Goal: Subscribe to service/newsletter

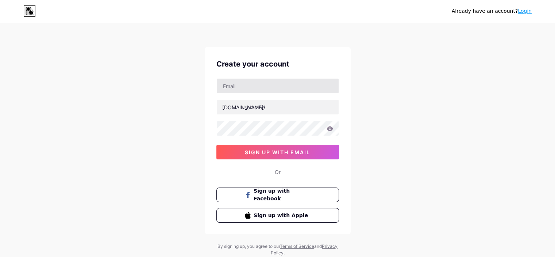
drag, startPoint x: 281, startPoint y: 99, endPoint x: 283, endPoint y: 87, distance: 12.2
click at [280, 97] on div "bio.link/ 0cAFcWeA4efGUIA2IfU_4sQ9cZVYPIbbJug0AQrRLtBYghwd4lcIF4xmCci2rS2aLn9lX…" at bounding box center [277, 118] width 123 height 81
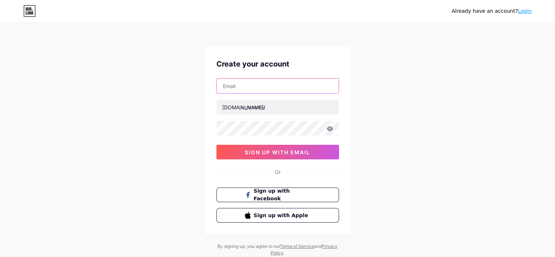
drag, startPoint x: 285, startPoint y: 80, endPoint x: 279, endPoint y: 91, distance: 12.9
click at [285, 80] on input "text" at bounding box center [278, 85] width 122 height 15
click at [287, 90] on input "text" at bounding box center [278, 85] width 122 height 15
type input "[EMAIL_ADDRESS][DOMAIN_NAME]"
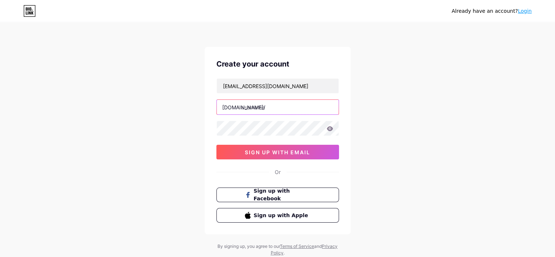
click at [262, 104] on input "text" at bounding box center [278, 107] width 122 height 15
click at [260, 109] on input "text" at bounding box center [278, 107] width 122 height 15
paste input "aicoin"
type input "aicoin"
click at [267, 142] on div "britaspinellipkrqk@gmail.com bio.link/ aicoin 0cAFcWeA4efGUIA2IfU_4sQ9cZVYPIbbJ…" at bounding box center [277, 118] width 123 height 81
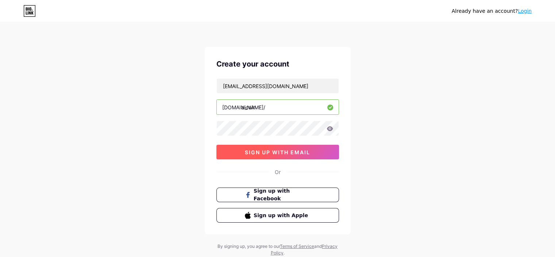
click at [266, 151] on span "sign up with email" at bounding box center [277, 152] width 65 height 6
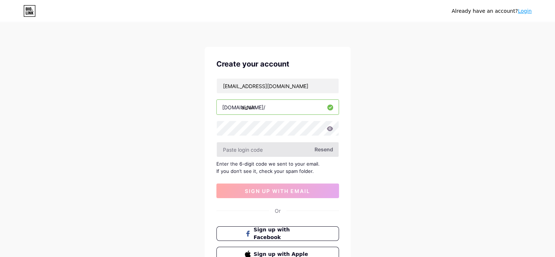
click at [292, 147] on input "text" at bounding box center [278, 149] width 122 height 15
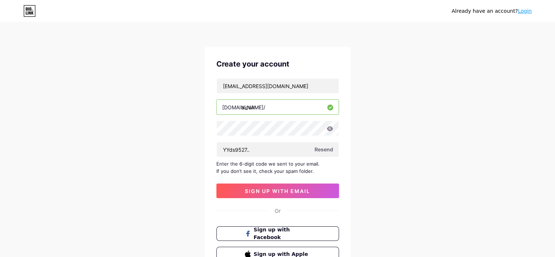
type input "YYds9527.."
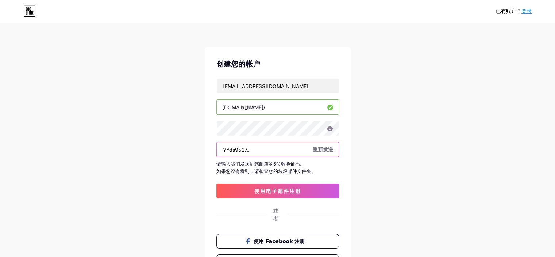
click at [279, 151] on input "YYds9527.." at bounding box center [278, 149] width 122 height 15
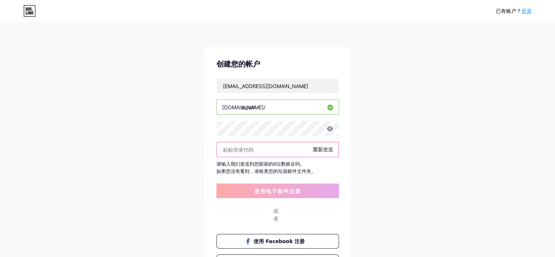
click at [235, 148] on input "text" at bounding box center [278, 149] width 122 height 15
paste input "966072"
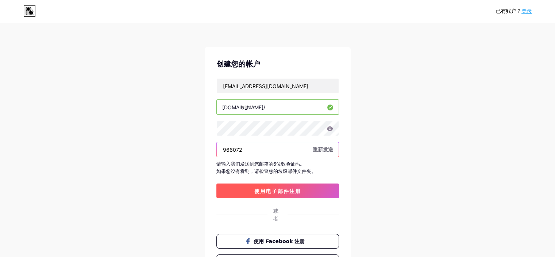
type input "966072"
click at [270, 193] on font "使用电子邮件注册" at bounding box center [277, 191] width 47 height 6
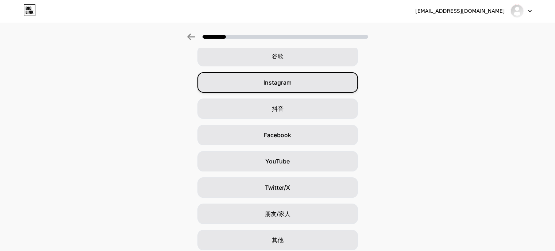
scroll to position [36, 0]
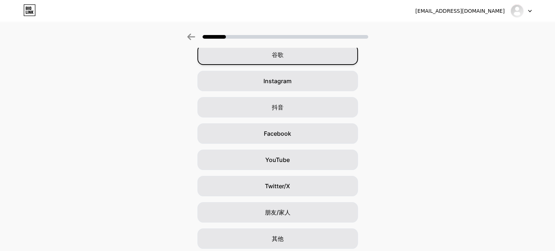
click at [320, 53] on div "谷歌" at bounding box center [277, 55] width 161 height 20
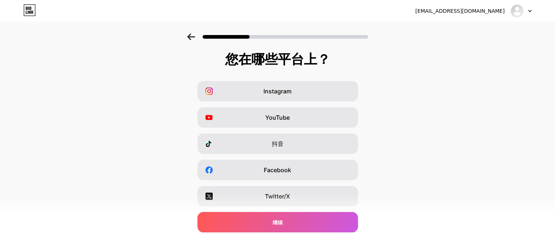
click at [278, 244] on div "Snapchat" at bounding box center [277, 249] width 161 height 20
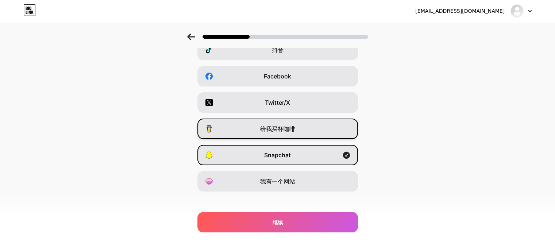
scroll to position [100, 0]
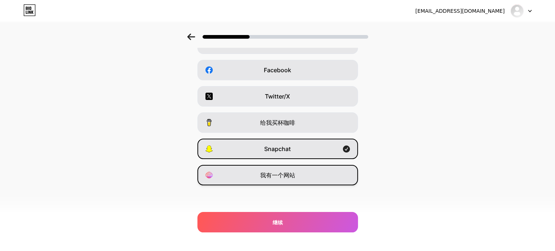
click at [302, 175] on div "我有一个网站" at bounding box center [277, 175] width 161 height 20
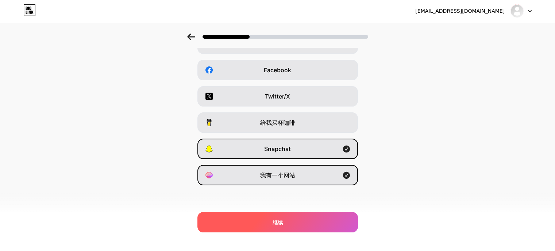
click at [275, 224] on font "继续" at bounding box center [278, 222] width 10 height 6
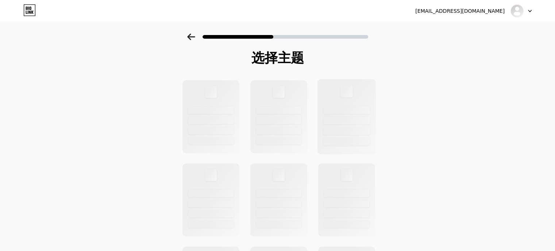
scroll to position [0, 0]
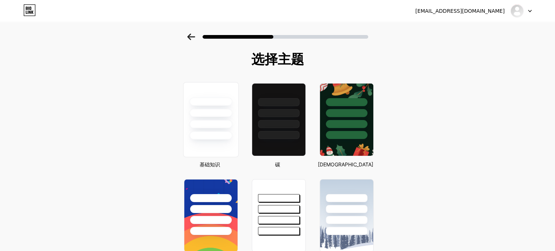
click at [224, 127] on div at bounding box center [210, 124] width 43 height 8
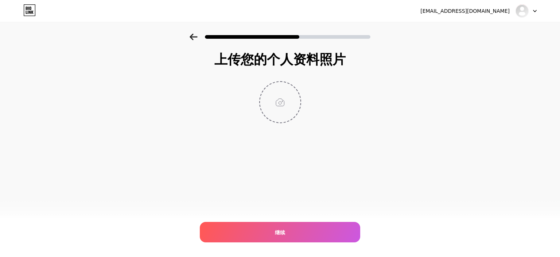
drag, startPoint x: 294, startPoint y: 79, endPoint x: 282, endPoint y: 111, distance: 34.2
click at [294, 80] on div "上传您的个人资料照片 继续" at bounding box center [280, 87] width 146 height 71
click at [282, 111] on input "file" at bounding box center [280, 102] width 41 height 41
type input "C:\fakepath\images.jfif"
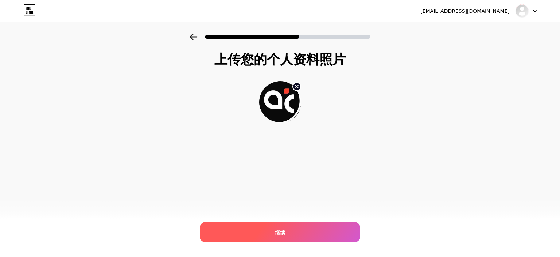
click at [289, 233] on div "继续" at bounding box center [280, 231] width 161 height 20
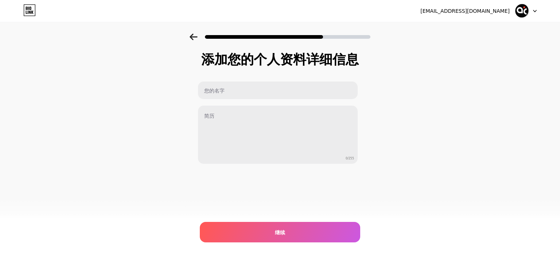
click at [228, 103] on div "0/255" at bounding box center [278, 122] width 161 height 83
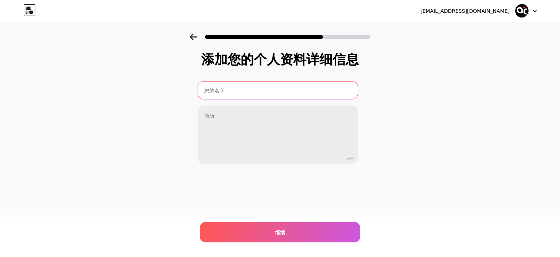
drag, startPoint x: 235, startPoint y: 93, endPoint x: 238, endPoint y: 99, distance: 6.9
click at [235, 93] on input "text" at bounding box center [278, 90] width 160 height 18
type input "AiCoin"
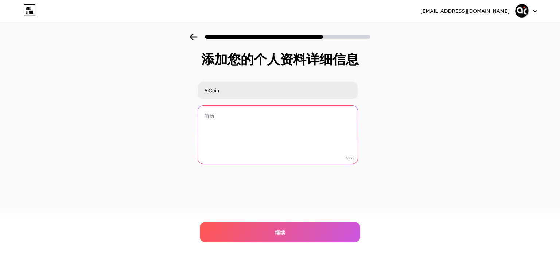
click at [261, 121] on textarea at bounding box center [278, 134] width 160 height 59
paste textarea "AiCoin 是面向全球用户的数字资产智能分析平台，汇集加密货币实时行情、专业 K 线图、链上数据解析、AI 投资洞察和行业资讯。前往 AiCoin官网，即可…"
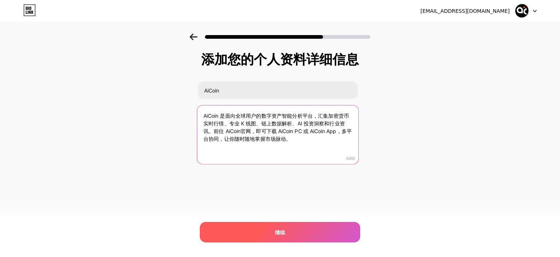
type textarea "AiCoin 是面向全球用户的数字资产智能分析平台，汇集加密货币实时行情、专业 K 线图、链上数据解析、AI 投资洞察和行业资讯。前往 AiCoin官网，即可…"
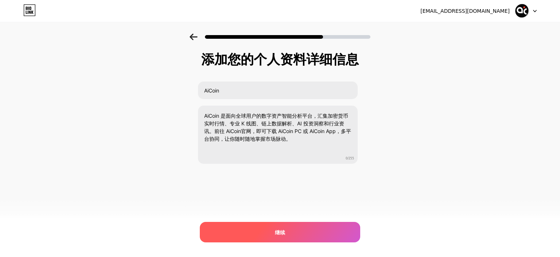
click at [273, 225] on div "继续" at bounding box center [280, 231] width 161 height 20
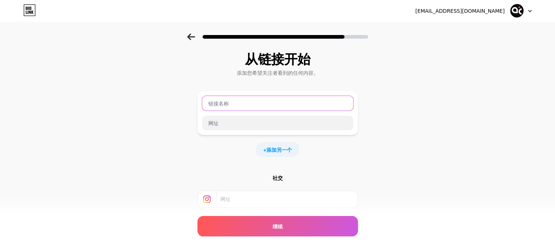
click at [302, 104] on input "text" at bounding box center [277, 103] width 151 height 15
click at [254, 108] on input "text" at bounding box center [277, 103] width 151 height 15
paste input "AiCoin"
type input "AiCoin"
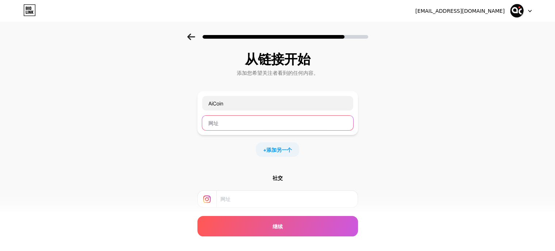
click at [242, 128] on input "text" at bounding box center [277, 123] width 151 height 15
click at [245, 125] on input "text" at bounding box center [277, 123] width 151 height 15
paste input "https://aicoinai.com/"
type input "https://aicoinai.com/"
click at [286, 149] on font "添加另一个" at bounding box center [279, 150] width 26 height 6
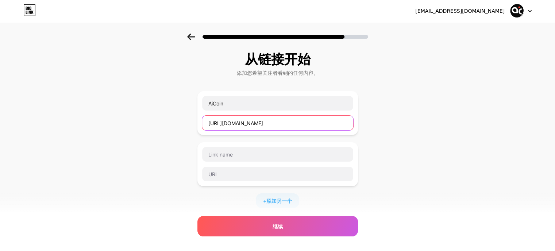
click at [254, 123] on input "https://aicoinai.com/" at bounding box center [277, 123] width 151 height 15
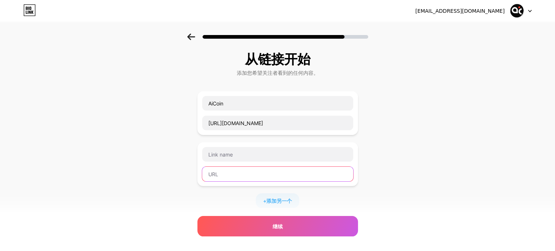
click at [236, 167] on input "text" at bounding box center [277, 174] width 151 height 15
paste input "https://aicoinai.com/"
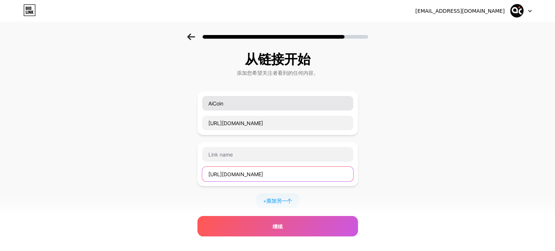
type input "https://aicoinai.com/"
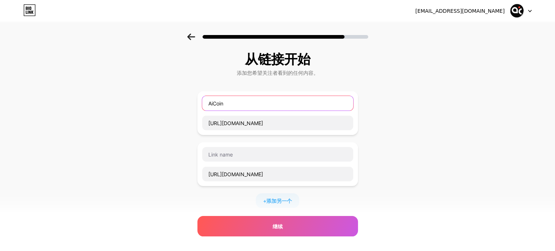
click at [254, 103] on input "AiCoin" at bounding box center [277, 103] width 151 height 15
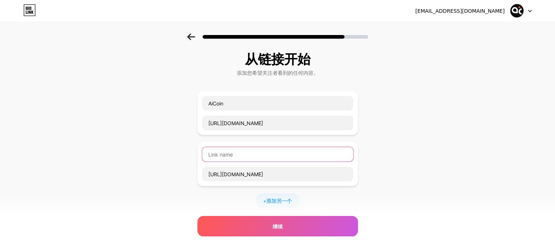
click at [239, 156] on input "text" at bounding box center [277, 154] width 151 height 15
paste input "AiCoin"
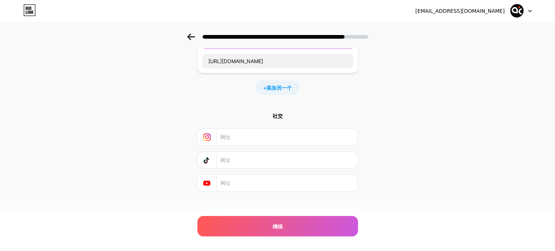
scroll to position [118, 0]
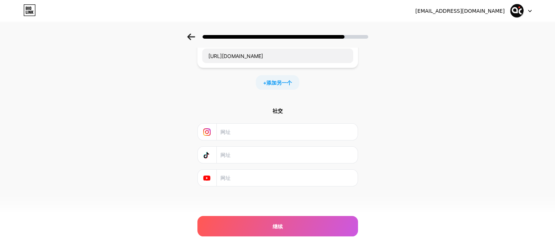
type input "AiCoin官网"
click at [297, 141] on div "社交" at bounding box center [277, 146] width 161 height 79
click at [303, 132] on input "text" at bounding box center [286, 132] width 132 height 16
click at [251, 124] on input "text" at bounding box center [286, 132] width 132 height 16
paste input "https://www.instagram.com/aicoinaia/"
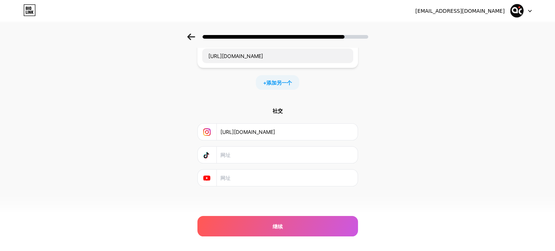
type input "https://www.instagram.com/aicoinaia/"
click at [242, 150] on input "text" at bounding box center [286, 155] width 132 height 16
click at [258, 167] on div "社交 https://www.instagram.com/aicoinaia/" at bounding box center [277, 146] width 161 height 79
click at [261, 178] on input "text" at bounding box center [286, 178] width 132 height 16
click at [224, 170] on input "text" at bounding box center [286, 178] width 132 height 16
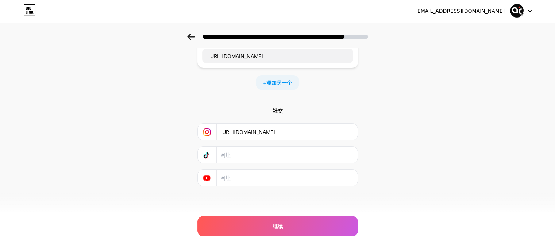
paste input "https://www.youtube.com/@Aicoinai"
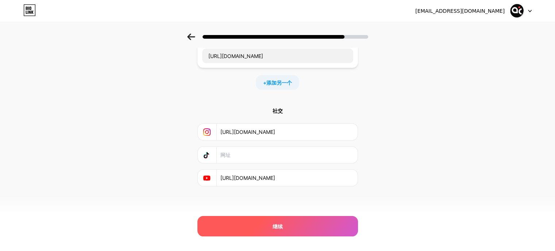
type input "https://www.youtube.com/@Aicoinai"
click at [273, 217] on div "继续" at bounding box center [277, 226] width 161 height 20
click at [273, 220] on div "继续" at bounding box center [277, 226] width 161 height 20
click at [270, 227] on div "继续" at bounding box center [277, 226] width 161 height 20
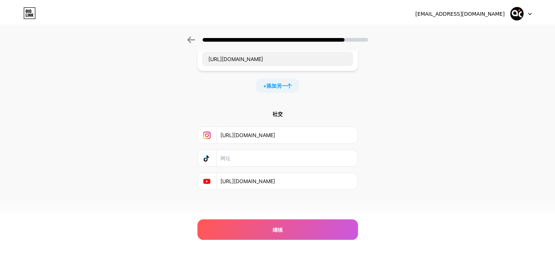
scroll to position [0, 0]
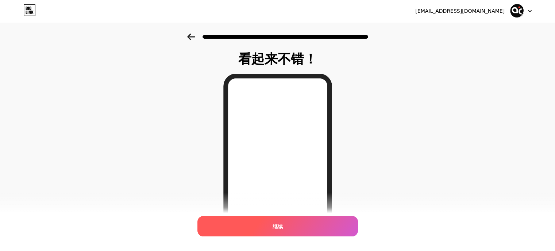
click at [272, 225] on div "继续" at bounding box center [277, 226] width 161 height 20
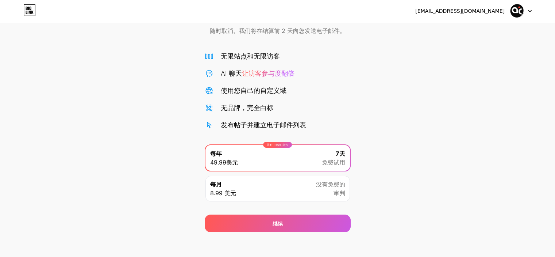
scroll to position [36, 0]
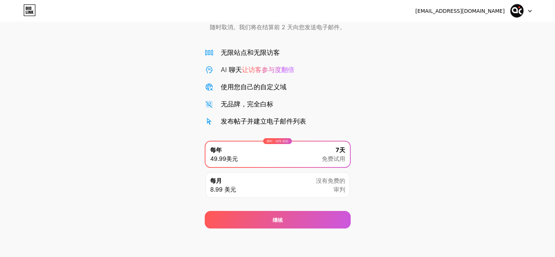
click at [333, 184] on div "没有免费的 审判" at bounding box center [330, 185] width 29 height 18
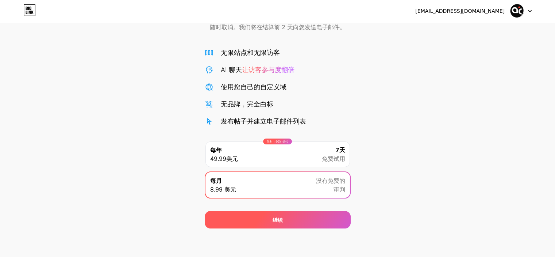
click at [317, 220] on div "继续" at bounding box center [278, 220] width 146 height 18
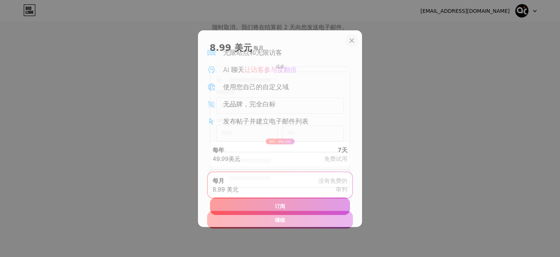
click at [352, 38] on icon at bounding box center [352, 41] width 6 height 6
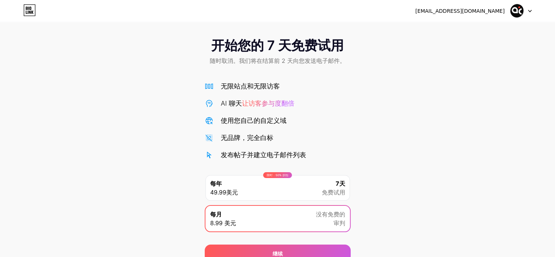
scroll to position [0, 0]
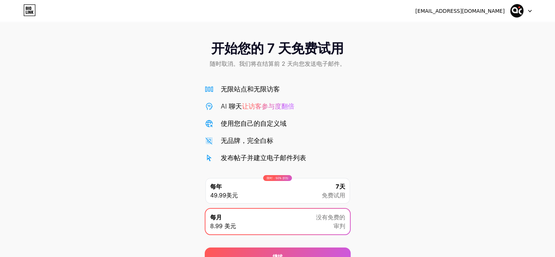
click at [273, 50] on font "开始您的 7 天免费试用" at bounding box center [277, 48] width 132 height 16
click at [299, 51] on font "开始您的 7 天免费试用" at bounding box center [277, 48] width 132 height 16
click at [514, 14] on img at bounding box center [517, 11] width 14 height 14
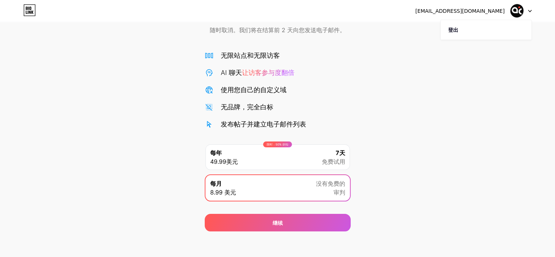
scroll to position [36, 0]
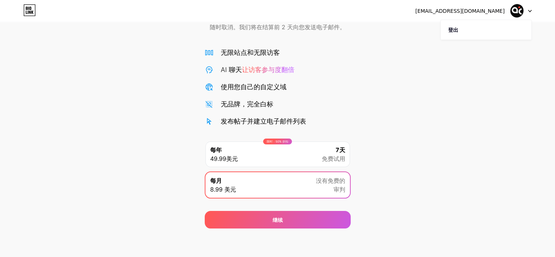
click at [166, 72] on div "开始您的 7 天免费试用 随时取消。我们将在结算前 2 天向您发送电子邮件。 无限站点和无限访客 AI 聊天 让访客参与度翻倍 使用您自己的自定义域 无品牌，…" at bounding box center [277, 112] width 555 height 231
click at [31, 10] on icon at bounding box center [29, 10] width 12 height 12
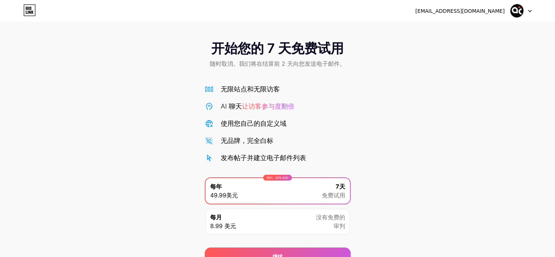
click at [281, 107] on font "让访客参与度翻倍" at bounding box center [268, 106] width 53 height 8
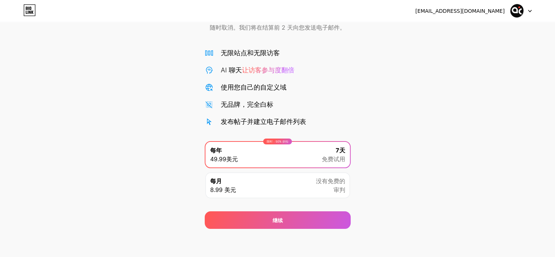
scroll to position [36, 0]
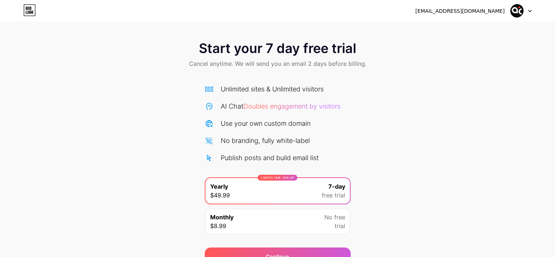
click at [26, 16] on icon at bounding box center [29, 10] width 11 height 11
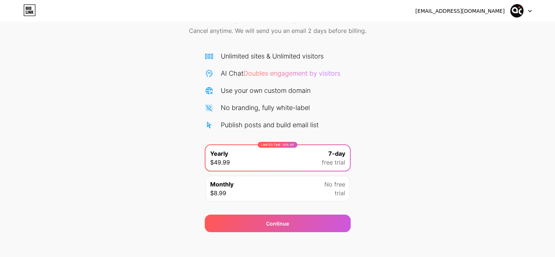
scroll to position [36, 0]
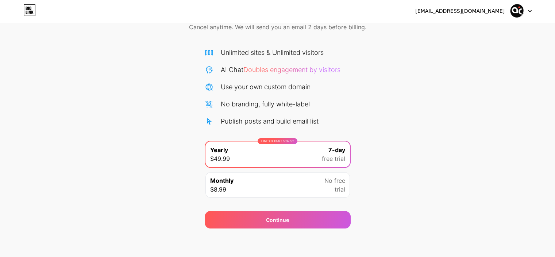
click at [275, 188] on div "Monthly $8.99 No free trial" at bounding box center [277, 185] width 144 height 26
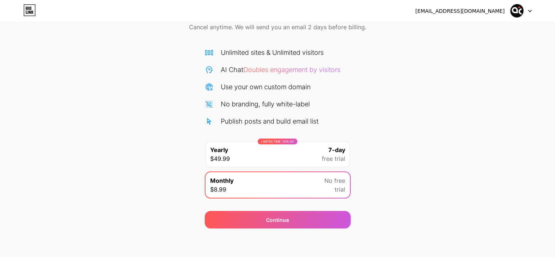
click at [292, 68] on span "Doubles engagement by visitors" at bounding box center [291, 70] width 97 height 8
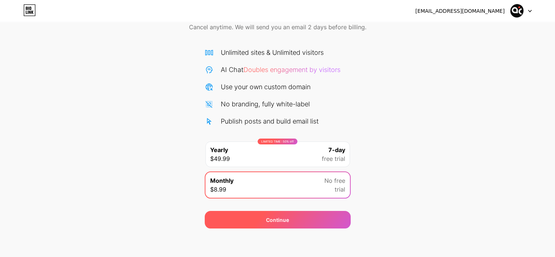
click at [262, 213] on div "Continue" at bounding box center [278, 220] width 146 height 18
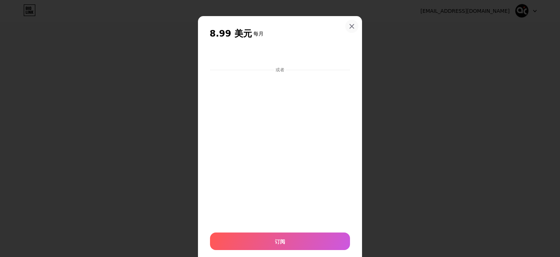
click at [350, 27] on icon at bounding box center [352, 26] width 4 height 4
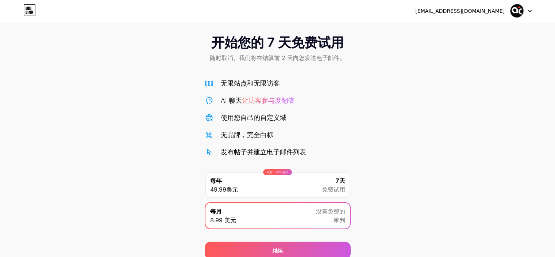
scroll to position [0, 0]
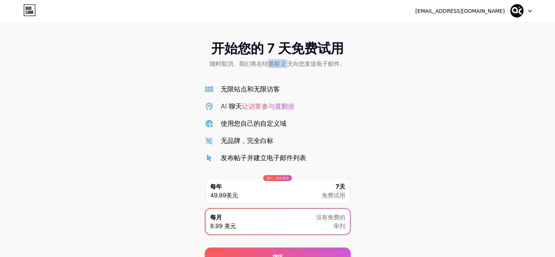
drag, startPoint x: 270, startPoint y: 68, endPoint x: 287, endPoint y: 65, distance: 17.3
click at [287, 65] on span "随时取消。我们将在结算前 2 天向您发送电子邮件。" at bounding box center [278, 63] width 136 height 9
drag, startPoint x: 312, startPoint y: 63, endPoint x: 327, endPoint y: 64, distance: 14.6
click at [313, 63] on font "随时取消。我们将在结算前 2 天向您发送电子邮件。" at bounding box center [278, 63] width 136 height 7
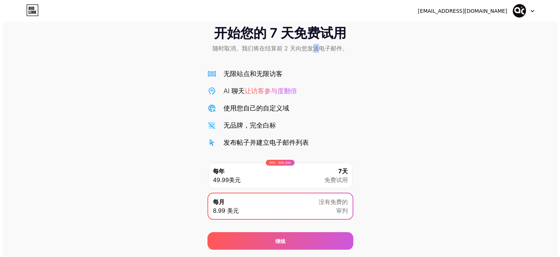
scroll to position [36, 0]
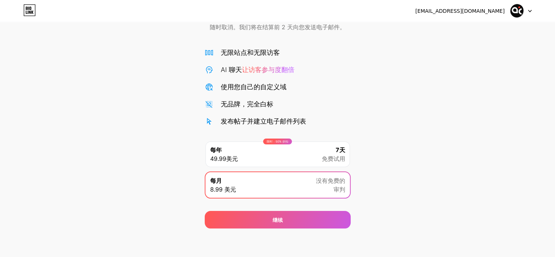
click at [334, 154] on span "免费试用" at bounding box center [333, 158] width 23 height 9
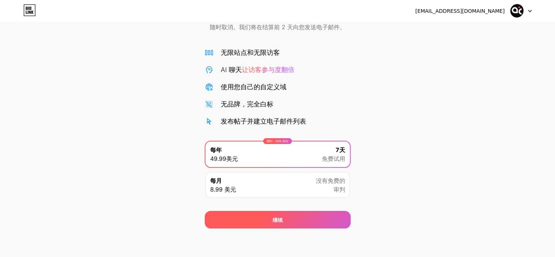
click at [299, 220] on div "继续" at bounding box center [278, 220] width 146 height 18
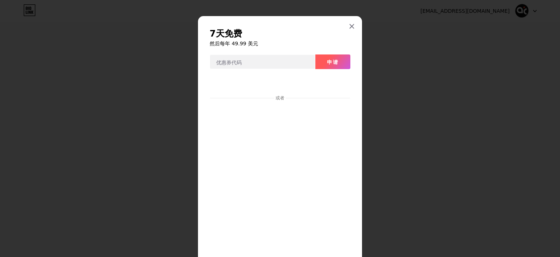
click at [327, 59] on font "申请" at bounding box center [333, 62] width 12 height 6
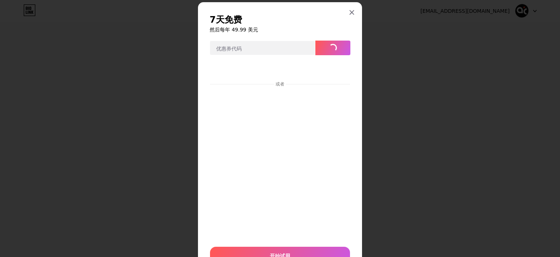
scroll to position [49, 0]
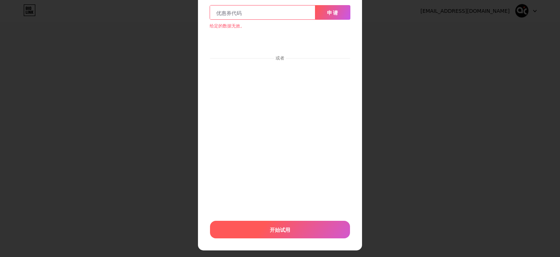
click at [286, 231] on font "开始试用" at bounding box center [280, 229] width 20 height 6
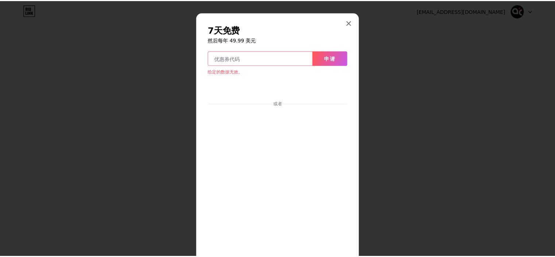
scroll to position [0, 0]
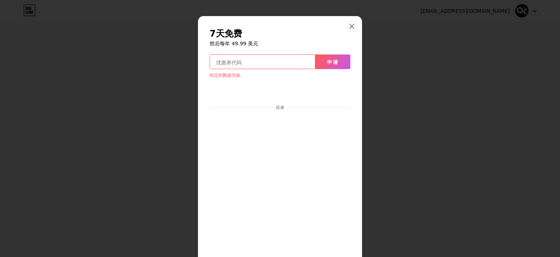
click at [348, 22] on div at bounding box center [352, 26] width 13 height 13
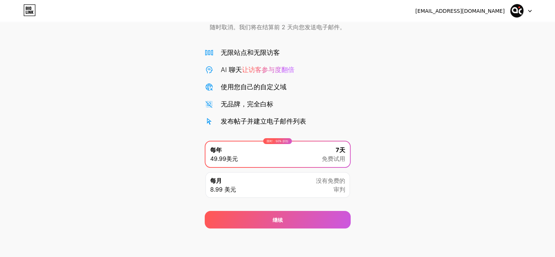
click at [497, 15] on div "[EMAIL_ADDRESS][DOMAIN_NAME]" at bounding box center [473, 10] width 116 height 13
click at [507, 14] on div "[EMAIL_ADDRESS][DOMAIN_NAME]" at bounding box center [473, 10] width 116 height 13
click at [518, 11] on img at bounding box center [517, 11] width 14 height 14
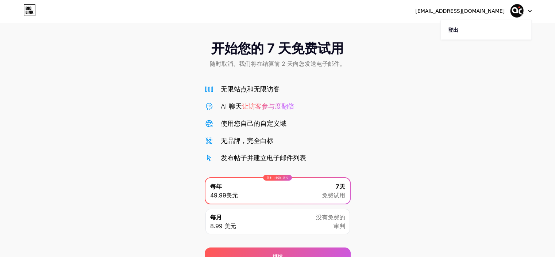
click at [35, 8] on icon at bounding box center [29, 10] width 12 height 12
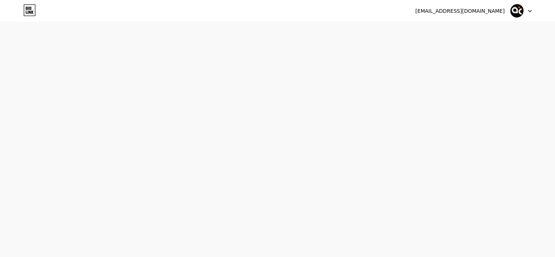
drag, startPoint x: 131, startPoint y: 271, endPoint x: 171, endPoint y: 51, distance: 222.9
click at [171, 51] on div "[EMAIL_ADDRESS][DOMAIN_NAME] 登出 链接已复制 开始您的 7 天免费试用 随时取消。我们将在结算前 2 天向您发送电子邮件。 无限…" at bounding box center [277, 128] width 555 height 257
